Goal: Transaction & Acquisition: Purchase product/service

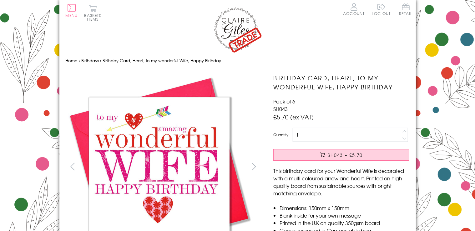
click at [376, 138] on input "1" at bounding box center [350, 135] width 115 height 14
type input "1"
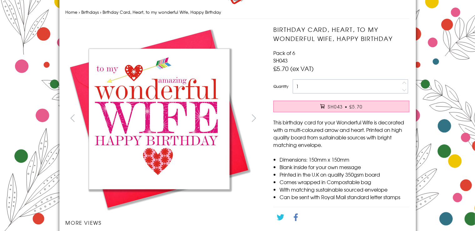
scroll to position [49, 0]
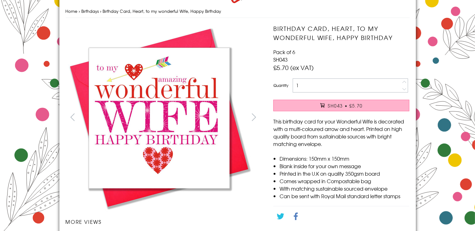
click at [371, 107] on button "SH043 • £5.70" at bounding box center [341, 106] width 136 height 12
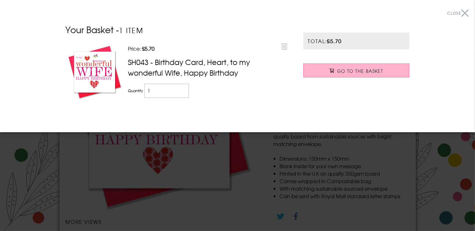
click at [385, 68] on link "Go to the Basket" at bounding box center [356, 70] width 106 height 14
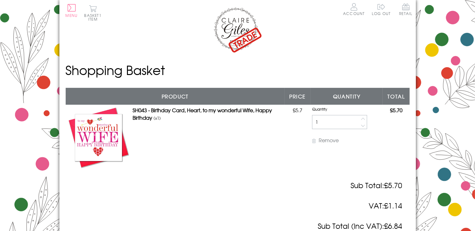
click at [365, 119] on button "button" at bounding box center [363, 118] width 7 height 7
type input "2"
click at [365, 119] on button "button" at bounding box center [363, 118] width 7 height 7
type input "3"
click at [365, 119] on button "button" at bounding box center [363, 118] width 7 height 7
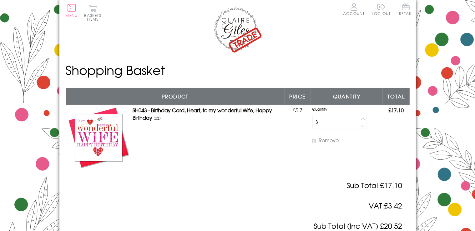
type input "4"
click at [365, 119] on button "button" at bounding box center [363, 118] width 7 height 7
type input "5"
click at [365, 119] on button "button" at bounding box center [363, 118] width 7 height 7
type input "6"
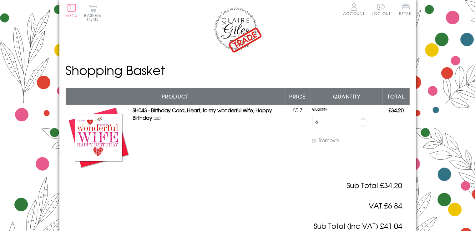
click at [341, 123] on input "6" at bounding box center [339, 122] width 55 height 14
type input "1"
click at [74, 12] on button "Menu" at bounding box center [72, 10] width 12 height 13
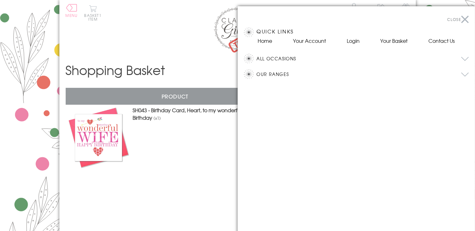
click at [262, 58] on button "All Occasions" at bounding box center [363, 58] width 212 height 9
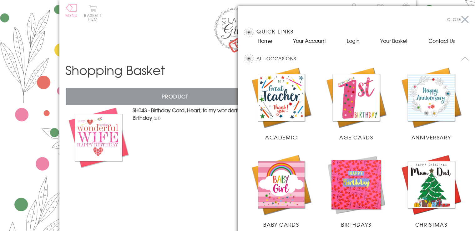
click at [417, 97] on img at bounding box center [431, 97] width 63 height 63
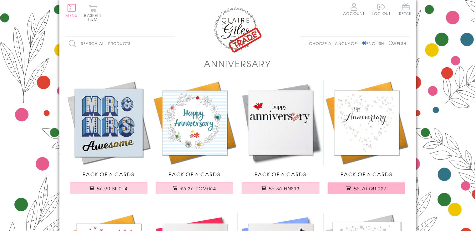
click at [374, 185] on button "£5.70 QUI027" at bounding box center [367, 189] width 78 height 12
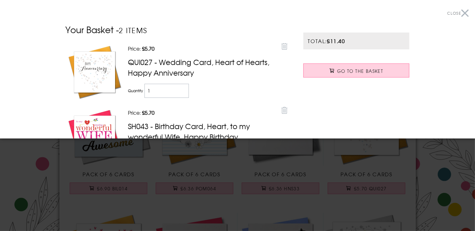
click at [451, 14] on span "Close" at bounding box center [454, 13] width 14 height 6
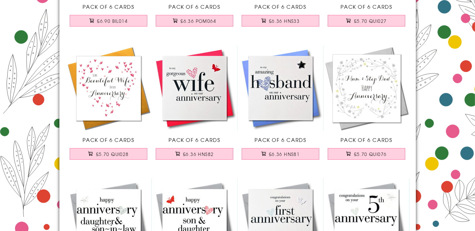
scroll to position [170, 0]
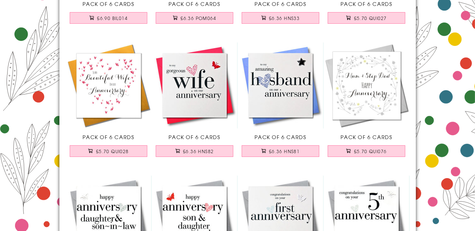
click at [107, 103] on img at bounding box center [109, 86] width 86 height 86
click at [119, 148] on span "£5.70 QUI028" at bounding box center [112, 151] width 33 height 6
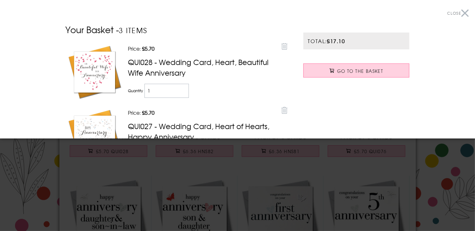
click at [452, 12] on span "Close" at bounding box center [454, 13] width 14 height 6
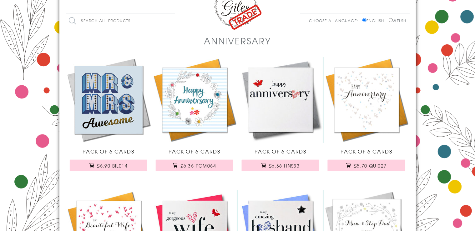
scroll to position [0, 0]
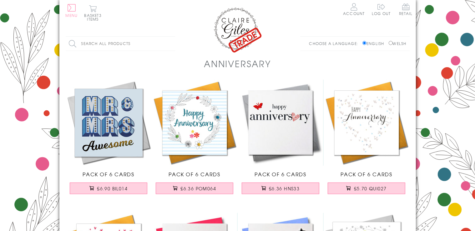
click at [72, 11] on button "Menu" at bounding box center [72, 10] width 12 height 13
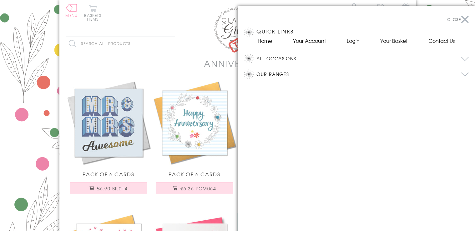
click at [278, 60] on button "All Occasions" at bounding box center [363, 58] width 212 height 9
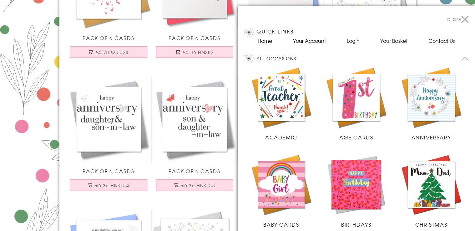
scroll to position [216, 0]
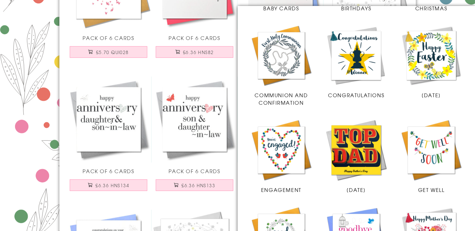
click at [424, 145] on img at bounding box center [431, 150] width 63 height 63
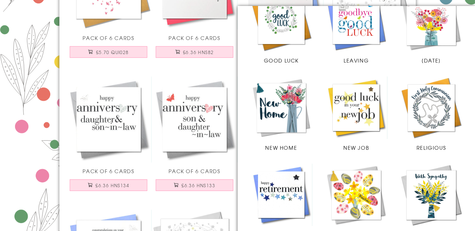
click at [436, 195] on img at bounding box center [431, 195] width 63 height 63
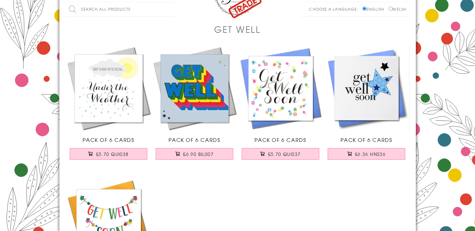
scroll to position [33, 0]
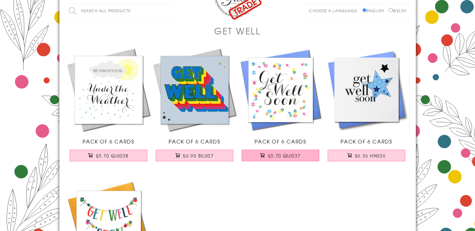
click at [283, 156] on span "£5.70 QUI037" at bounding box center [284, 156] width 33 height 6
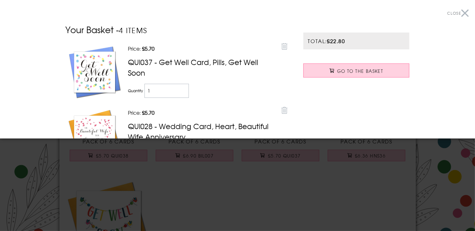
click at [447, 16] on span "Close" at bounding box center [454, 13] width 14 height 6
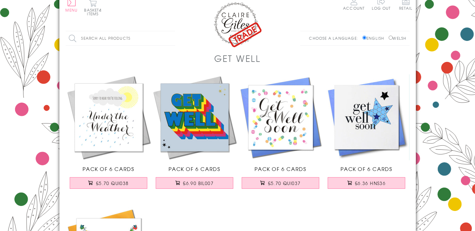
scroll to position [0, 0]
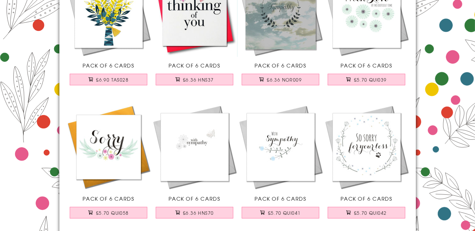
scroll to position [259, 0]
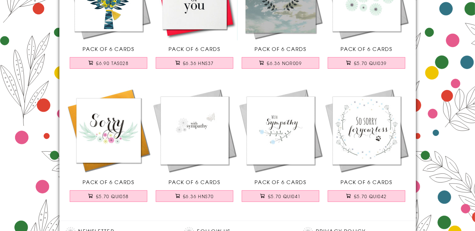
click at [283, 127] on img at bounding box center [281, 131] width 86 height 86
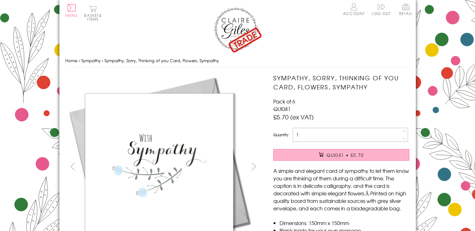
click at [311, 154] on button "QUI041 • £5.70" at bounding box center [341, 155] width 136 height 12
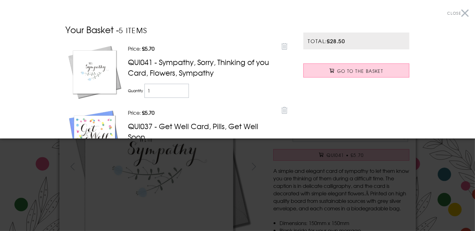
click at [450, 13] on span "Close" at bounding box center [454, 13] width 14 height 6
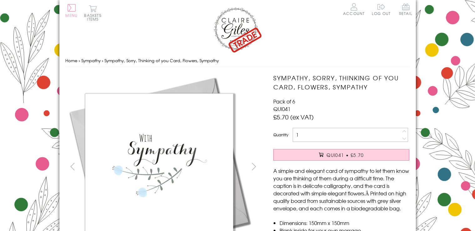
click at [74, 8] on button "Menu" at bounding box center [72, 10] width 12 height 13
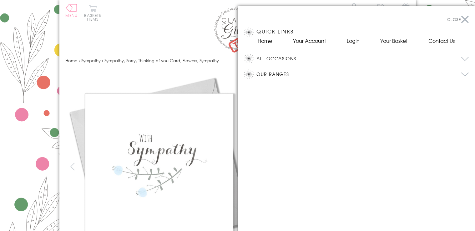
click at [277, 58] on button "All Occasions" at bounding box center [363, 58] width 212 height 9
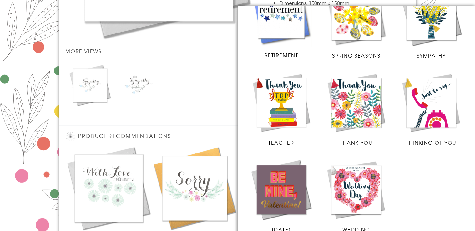
scroll to position [641, 0]
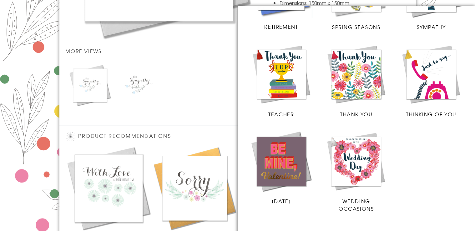
click at [354, 62] on img at bounding box center [356, 74] width 63 height 63
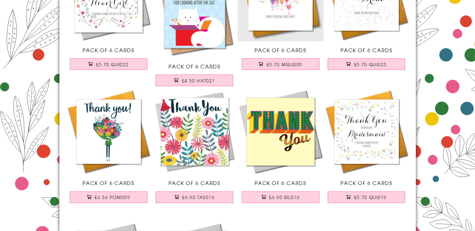
scroll to position [1073, 0]
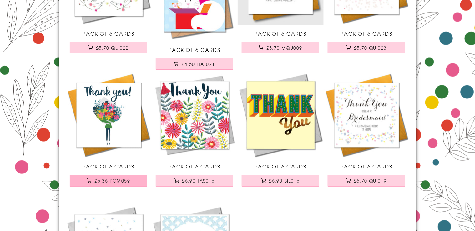
click at [101, 182] on span "£6.36 POM059" at bounding box center [112, 181] width 36 height 6
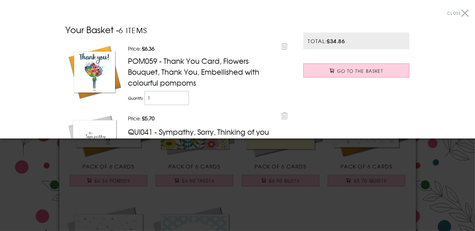
click at [454, 12] on span "Close" at bounding box center [454, 13] width 14 height 6
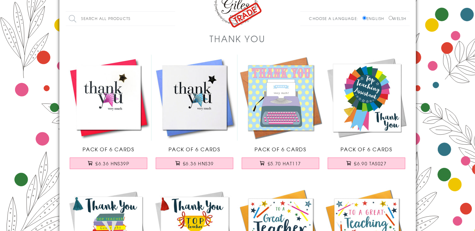
scroll to position [0, 0]
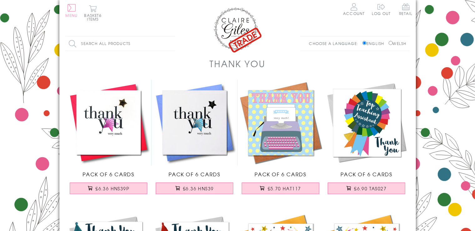
click at [75, 13] on span "Menu" at bounding box center [72, 16] width 12 height 6
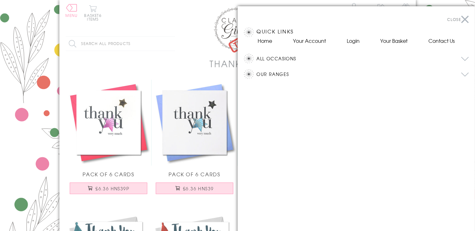
click at [272, 60] on button "All Occasions" at bounding box center [363, 58] width 212 height 9
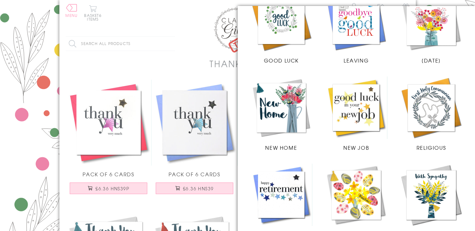
scroll to position [641, 0]
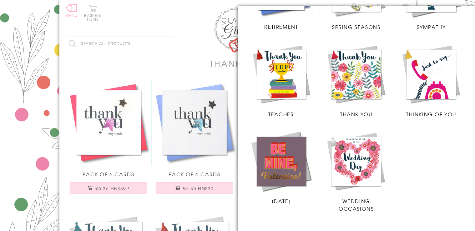
click at [432, 79] on img at bounding box center [431, 74] width 63 height 63
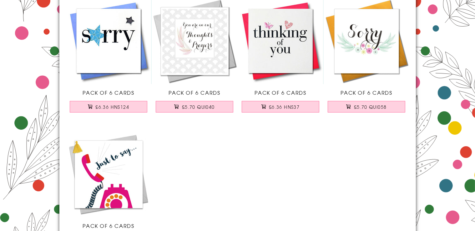
scroll to position [83, 0]
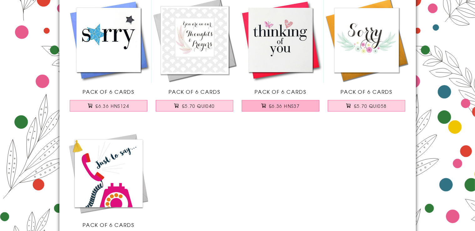
click at [280, 107] on span "£6.36 HNS37" at bounding box center [284, 106] width 31 height 6
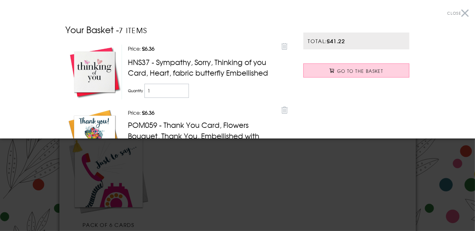
click at [451, 13] on span "Close" at bounding box center [454, 13] width 14 height 6
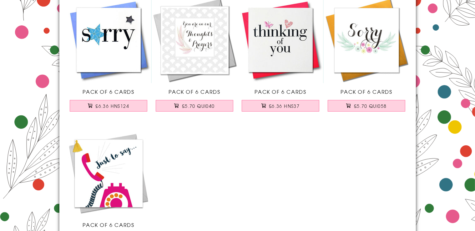
scroll to position [0, 0]
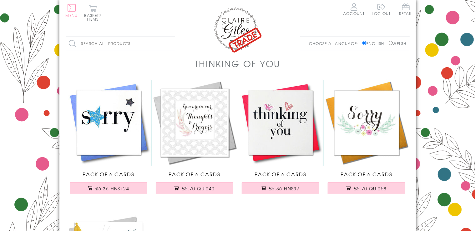
click at [71, 13] on span "Menu" at bounding box center [72, 16] width 12 height 6
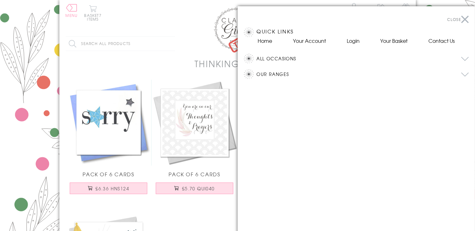
click at [93, 13] on div at bounding box center [237, 115] width 475 height 231
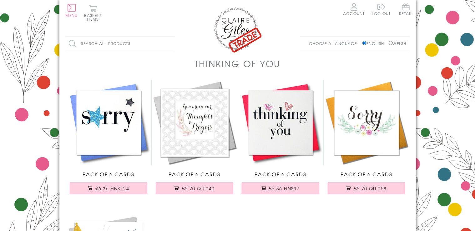
click at [93, 13] on button "Basket 7 items" at bounding box center [92, 13] width 17 height 16
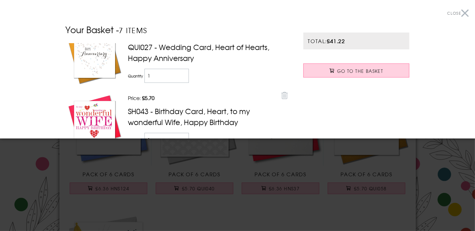
click at [459, 16] on button "Close" at bounding box center [458, 13] width 22 height 14
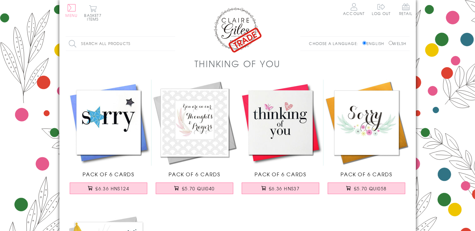
click at [72, 5] on button "Menu" at bounding box center [72, 10] width 12 height 13
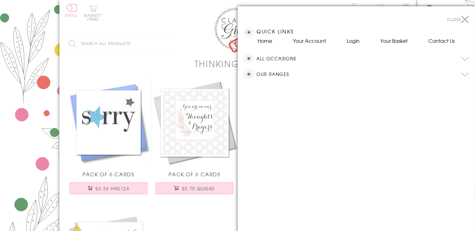
click at [280, 58] on button "All Occasions" at bounding box center [363, 58] width 212 height 9
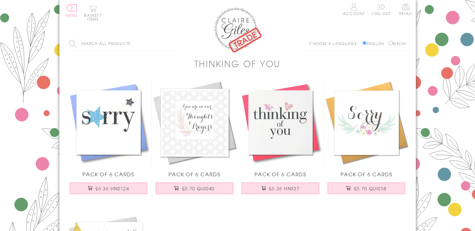
click at [71, 10] on div at bounding box center [237, 115] width 475 height 231
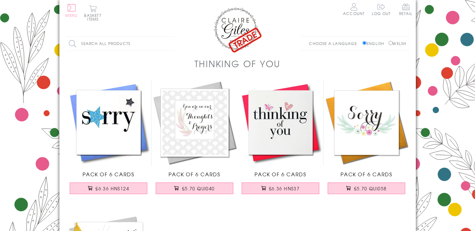
click at [71, 10] on button "Menu" at bounding box center [72, 10] width 12 height 13
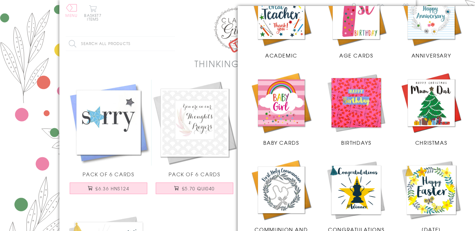
scroll to position [83, 0]
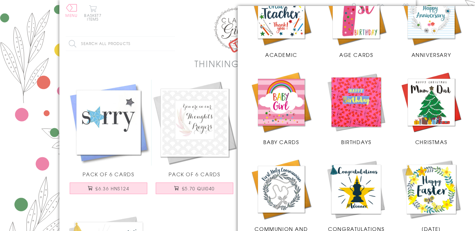
click at [350, 107] on img at bounding box center [356, 102] width 63 height 63
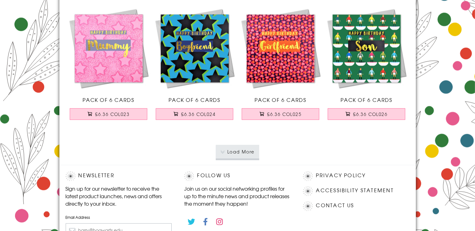
scroll to position [1321, 0]
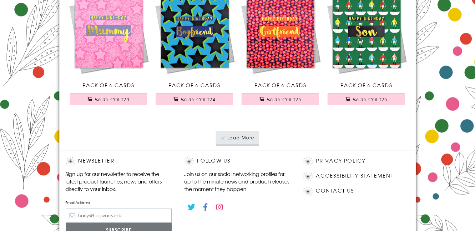
click at [246, 133] on button "Load More" at bounding box center [237, 138] width 43 height 14
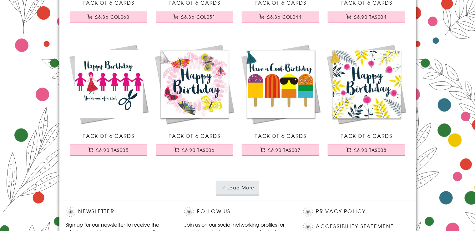
scroll to position [2642, 0]
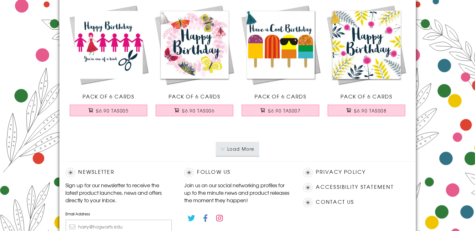
click at [235, 145] on button "Load More" at bounding box center [237, 149] width 43 height 14
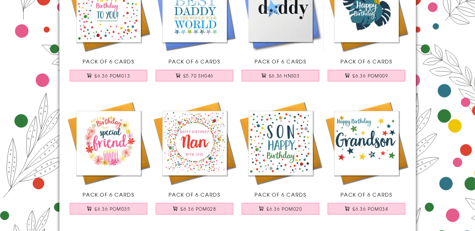
scroll to position [3964, 0]
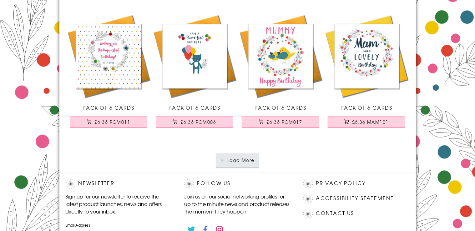
click at [243, 156] on button "Load More" at bounding box center [237, 160] width 43 height 14
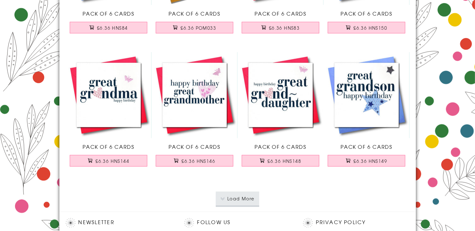
scroll to position [5285, 0]
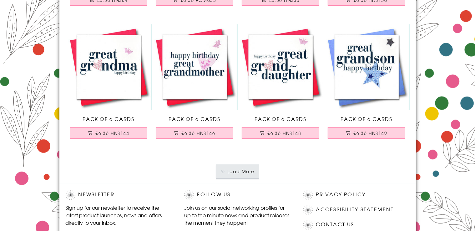
click at [231, 165] on button "Load More" at bounding box center [237, 172] width 43 height 14
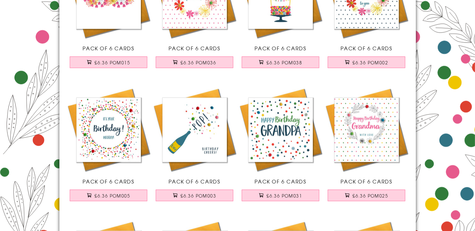
scroll to position [0, 0]
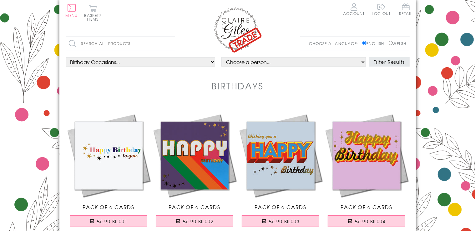
click at [221, 57] on select "Choose a person... All Mum Dad Daughter Son Brother Sister Husband Wife Grandma…" at bounding box center [293, 61] width 145 height 9
select select "rel:Mum"
click option "Mum" at bounding box center [0, 0] width 0 height 0
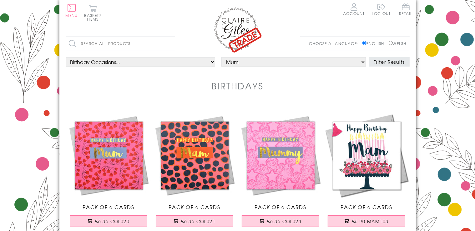
click at [221, 57] on select "Choose a person... All Mum Dad Daughter Son Brother Sister Husband Wife Grandma…" at bounding box center [293, 61] width 145 height 9
select select "all"
click option "All" at bounding box center [0, 0] width 0 height 0
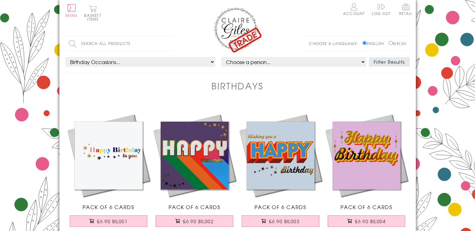
click at [385, 61] on button "Filter Results" at bounding box center [389, 61] width 41 height 9
click at [389, 61] on button "Filter Results" at bounding box center [389, 61] width 41 height 9
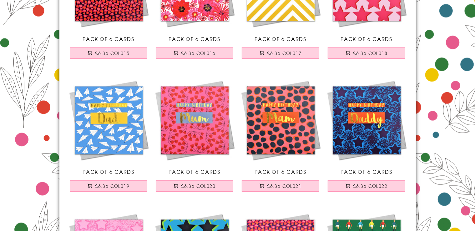
scroll to position [1321, 0]
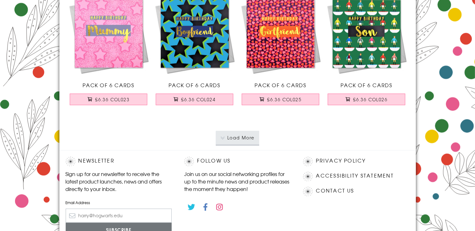
click at [246, 136] on button "Load More" at bounding box center [237, 138] width 43 height 14
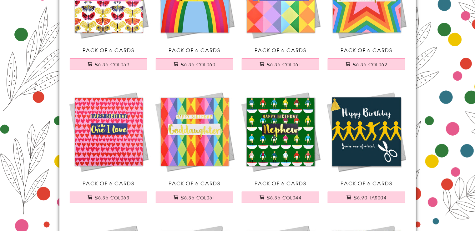
scroll to position [2642, 0]
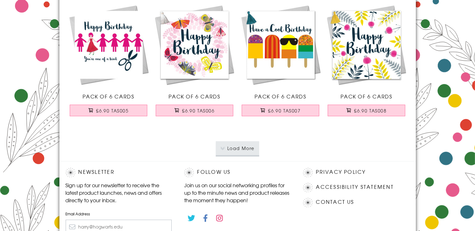
click at [368, 155] on p "Load More" at bounding box center [238, 148] width 344 height 26
click at [247, 143] on button "Load More" at bounding box center [237, 149] width 43 height 14
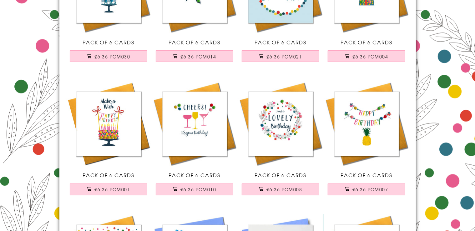
scroll to position [3523, 0]
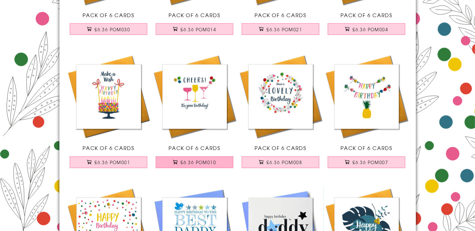
click at [190, 160] on span "£6.36 POM010" at bounding box center [198, 163] width 36 height 6
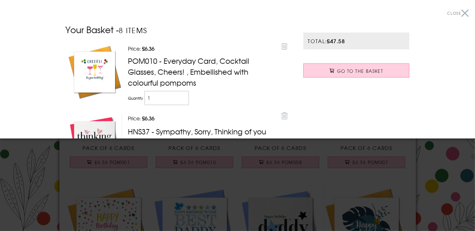
click at [454, 13] on span "Close" at bounding box center [454, 13] width 14 height 6
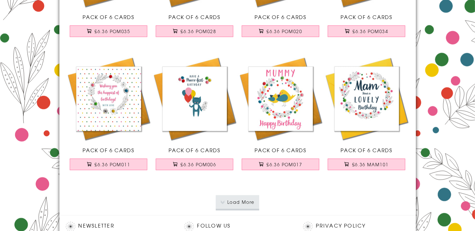
scroll to position [3936, 0]
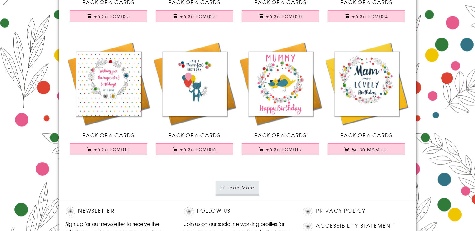
click at [240, 181] on button "Load More" at bounding box center [237, 188] width 43 height 14
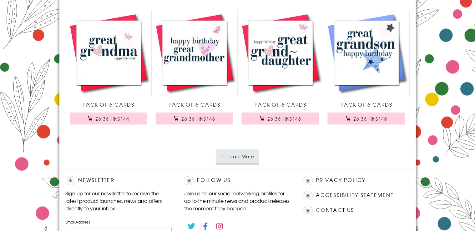
scroll to position [5301, 0]
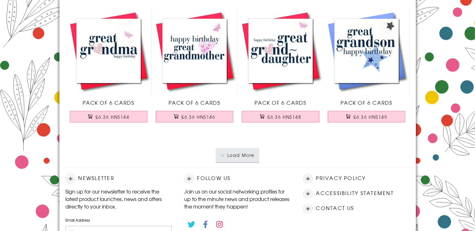
click at [248, 148] on button "Load More" at bounding box center [237, 155] width 43 height 14
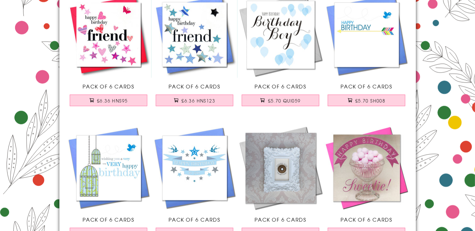
scroll to position [5742, 0]
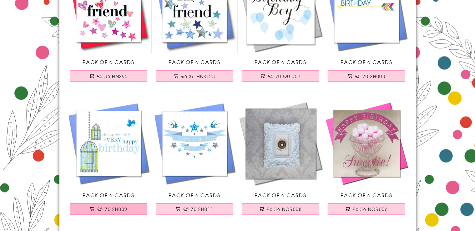
click at [112, 206] on span "£5.70 SH009" at bounding box center [112, 209] width 30 height 6
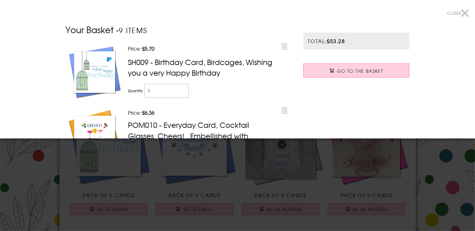
click at [454, 14] on span "Close" at bounding box center [454, 13] width 14 height 6
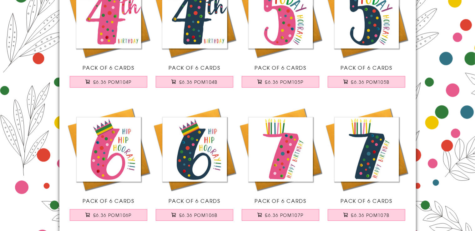
scroll to position [6622, 0]
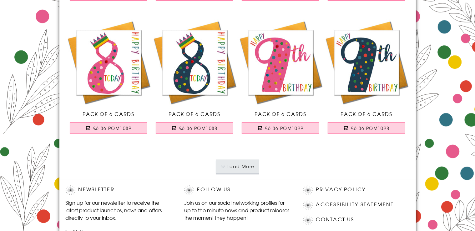
click at [235, 160] on button "Load More" at bounding box center [237, 167] width 43 height 14
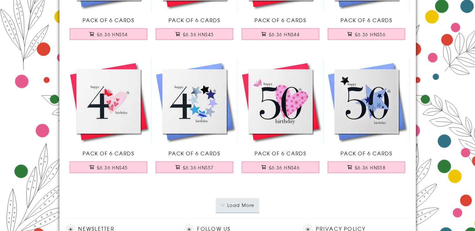
scroll to position [7944, 0]
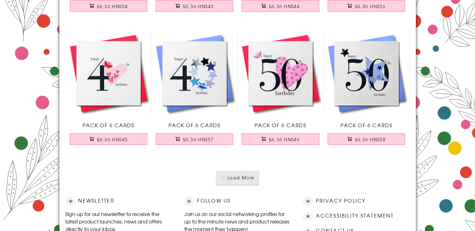
click at [230, 171] on button "Load More" at bounding box center [237, 178] width 43 height 14
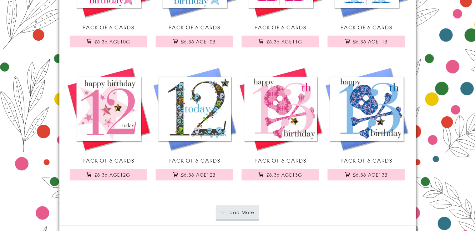
scroll to position [9265, 0]
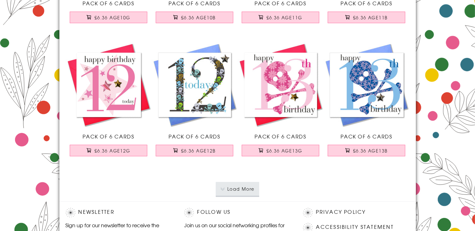
click at [232, 182] on button "Load More" at bounding box center [237, 189] width 43 height 14
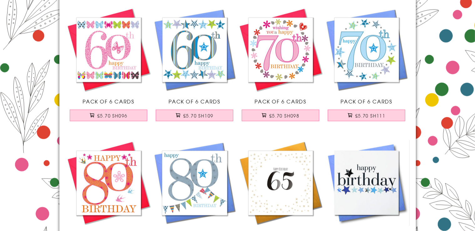
scroll to position [10586, 0]
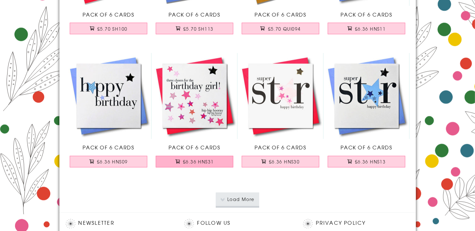
click at [213, 159] on span "£6.36 HNS31" at bounding box center [198, 162] width 31 height 6
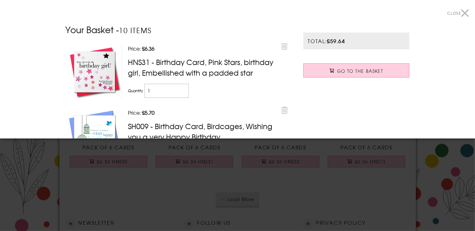
click at [459, 14] on button "Close" at bounding box center [458, 13] width 22 height 14
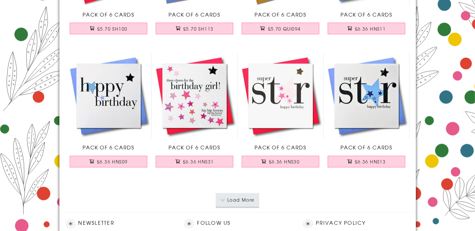
click at [247, 193] on button "Load More" at bounding box center [237, 200] width 43 height 14
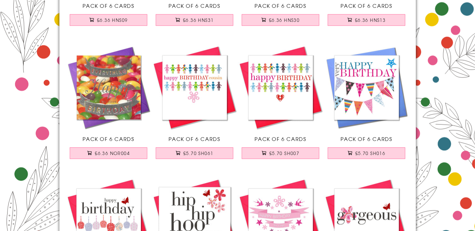
scroll to position [10735, 0]
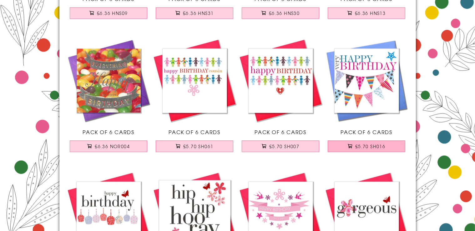
click at [378, 143] on span "£5.70 SH016" at bounding box center [370, 146] width 30 height 6
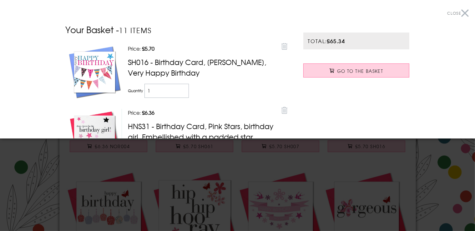
click at [455, 11] on span "Close" at bounding box center [454, 13] width 14 height 6
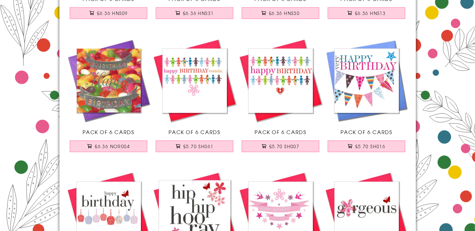
click at [455, 11] on div at bounding box center [237, 115] width 475 height 231
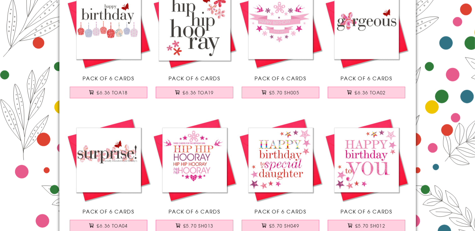
scroll to position [10938, 0]
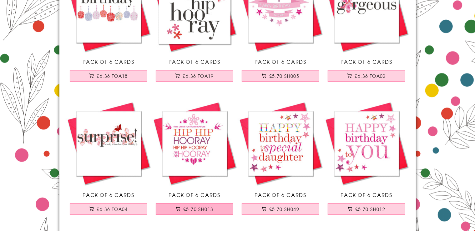
click at [222, 203] on button "£5.70 SH013" at bounding box center [195, 209] width 78 height 12
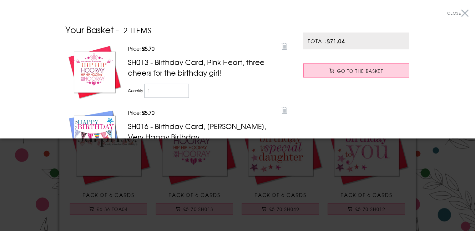
click at [455, 14] on span "Close" at bounding box center [454, 13] width 14 height 6
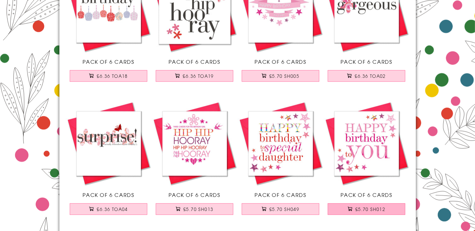
click at [388, 203] on button "£5.70 SH012" at bounding box center [367, 209] width 78 height 12
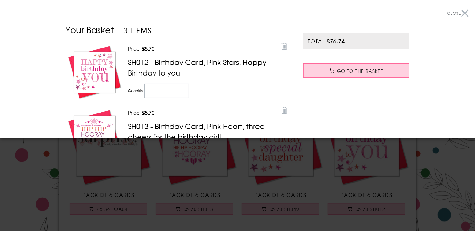
click at [451, 13] on span "Close" at bounding box center [454, 13] width 14 height 6
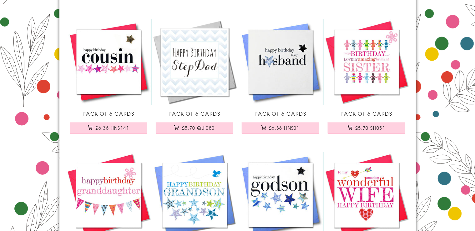
scroll to position [12039, 0]
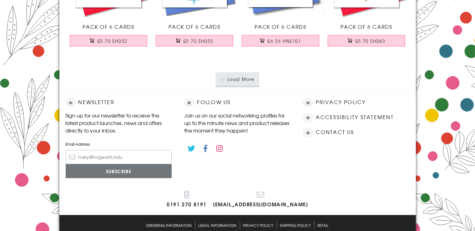
click at [242, 72] on button "Load More" at bounding box center [237, 79] width 43 height 14
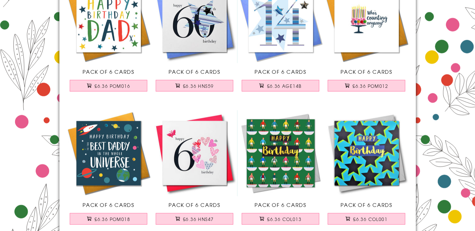
scroll to position [12634, 0]
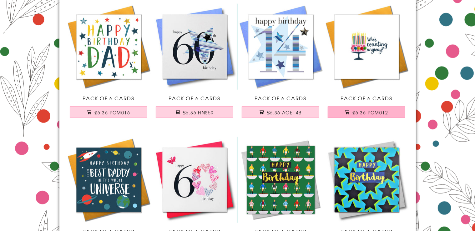
click at [369, 109] on span "£6.36 POM012" at bounding box center [371, 112] width 36 height 6
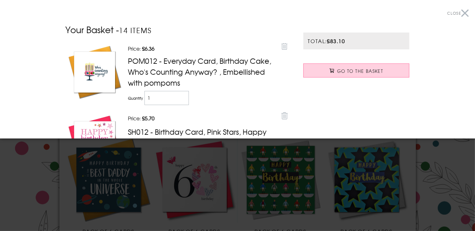
click at [460, 13] on button "Close" at bounding box center [458, 13] width 22 height 14
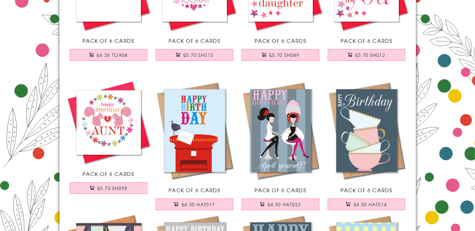
scroll to position [10872, 0]
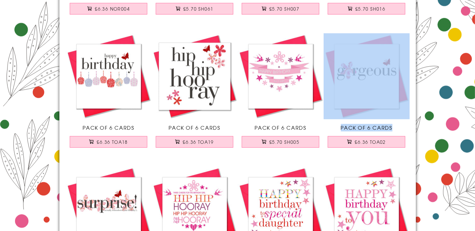
drag, startPoint x: 477, startPoint y: 23, endPoint x: 464, endPoint y: 137, distance: 115.2
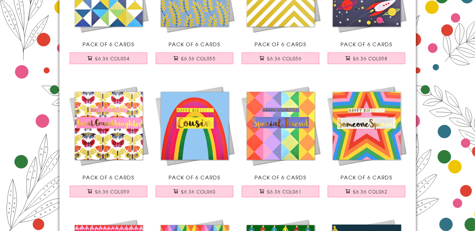
scroll to position [0, 0]
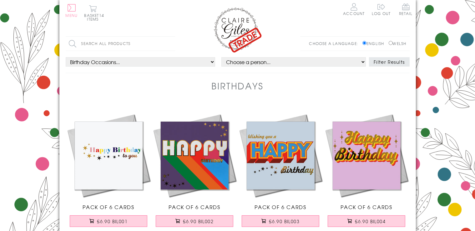
click at [69, 9] on button "Menu" at bounding box center [72, 10] width 12 height 13
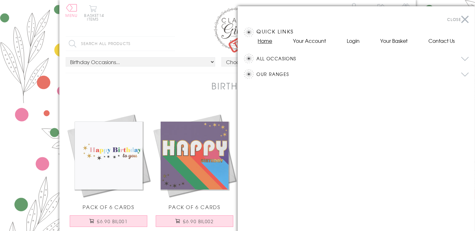
click at [261, 39] on link "Home" at bounding box center [265, 41] width 14 height 8
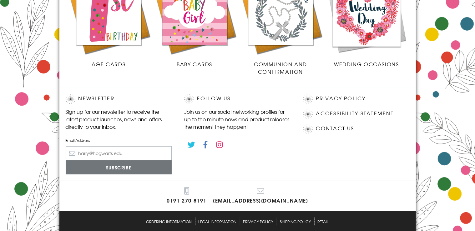
scroll to position [312, 0]
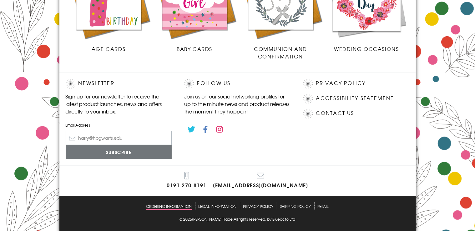
click at [186, 205] on link "Ordering Information" at bounding box center [169, 206] width 46 height 8
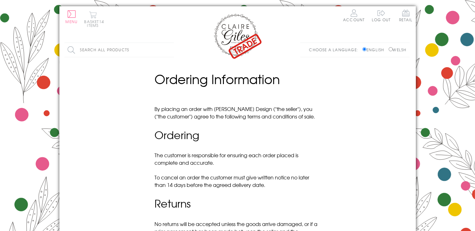
click at [93, 22] on button "Basket 14 items" at bounding box center [92, 19] width 17 height 16
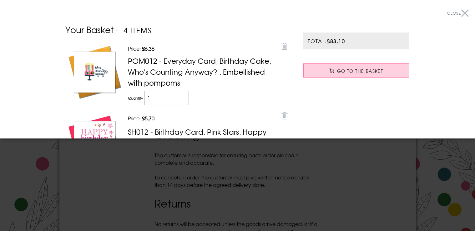
click at [450, 13] on span "Close" at bounding box center [454, 13] width 14 height 6
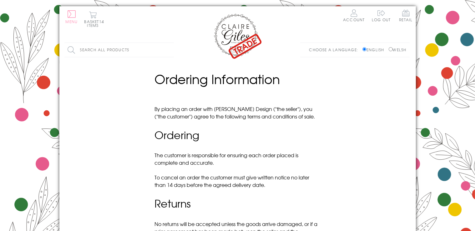
click at [69, 19] on span "Menu" at bounding box center [72, 22] width 12 height 6
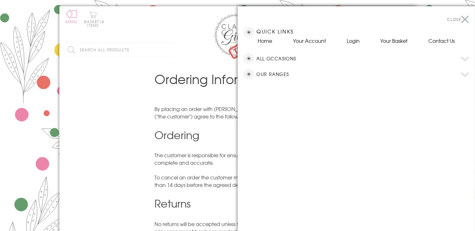
click at [263, 57] on button "All Occasions" at bounding box center [363, 58] width 212 height 9
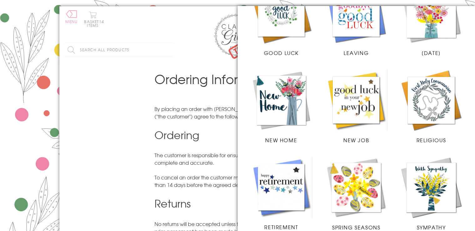
scroll to position [424, 0]
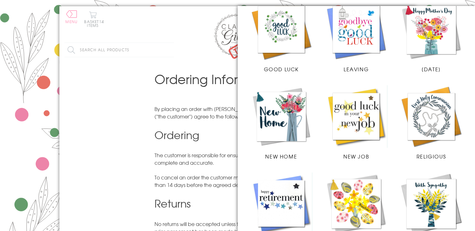
click at [426, 173] on img at bounding box center [431, 204] width 63 height 63
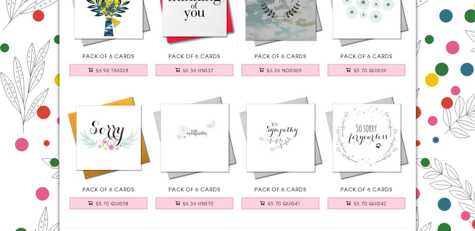
scroll to position [264, 0]
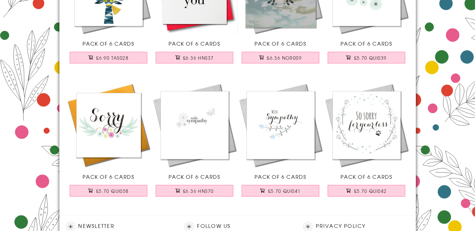
click at [371, 121] on img at bounding box center [367, 125] width 86 height 86
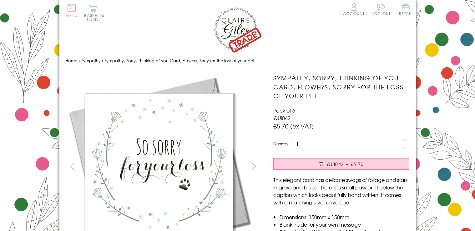
click at [74, 10] on button "Menu" at bounding box center [72, 10] width 12 height 13
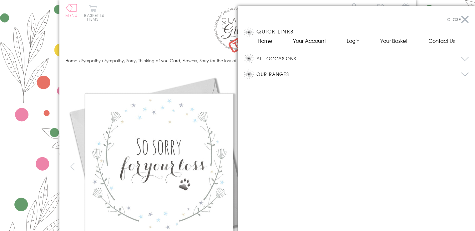
click at [277, 58] on button "All Occasions" at bounding box center [363, 58] width 212 height 9
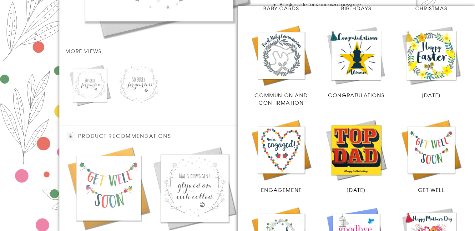
scroll to position [433, 0]
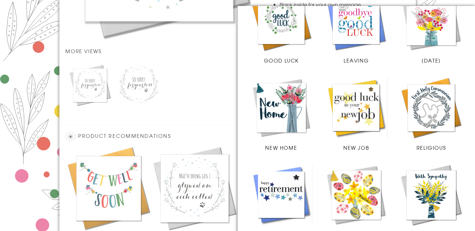
click at [432, 182] on img at bounding box center [431, 195] width 63 height 63
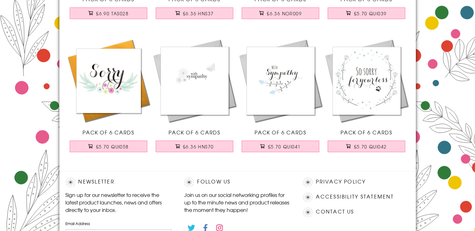
scroll to position [177, 0]
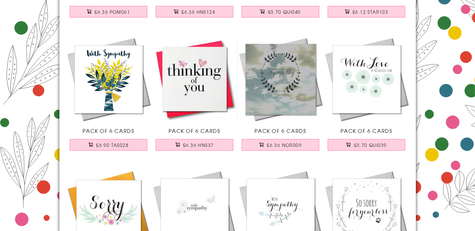
click at [353, 78] on img at bounding box center [367, 79] width 86 height 86
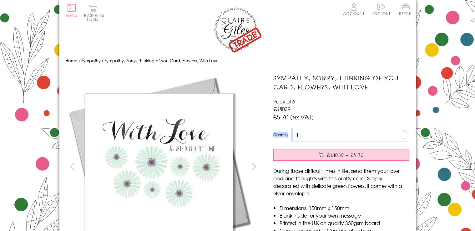
drag, startPoint x: 0, startPoint y: 0, endPoint x: 301, endPoint y: 135, distance: 329.7
click at [301, 135] on div "Sympathy, Sorry, Thinking of you Card, Flowers, With Love Pack of 6 QUI039 £5.7…" at bounding box center [341, 204] width 149 height 260
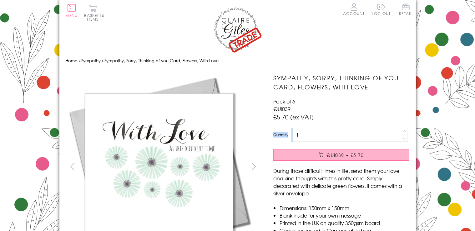
click at [281, 158] on button "QUI039 • £5.70" at bounding box center [341, 155] width 136 height 12
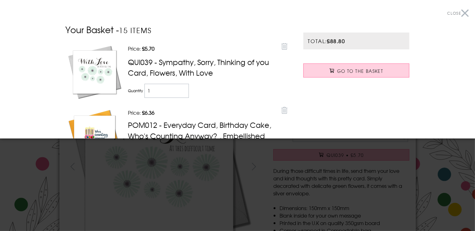
click at [333, 154] on div at bounding box center [237, 115] width 475 height 231
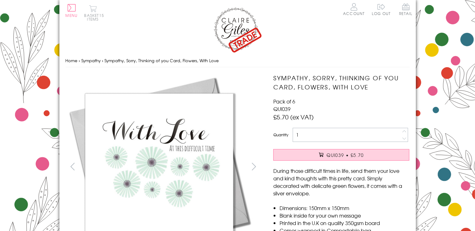
click at [95, 11] on button "Basket 15 items" at bounding box center [92, 13] width 17 height 16
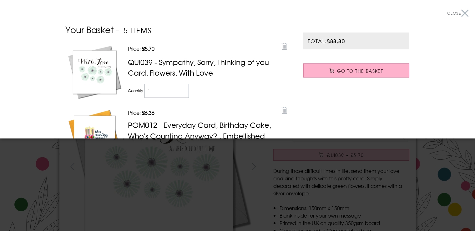
click at [331, 74] on link "Go to the Basket" at bounding box center [356, 70] width 106 height 14
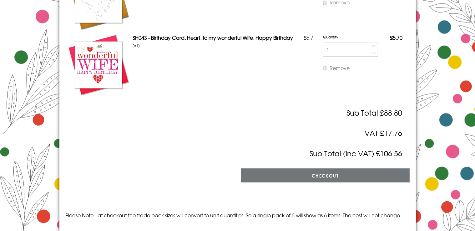
scroll to position [1101, 0]
